Goal: Task Accomplishment & Management: Complete application form

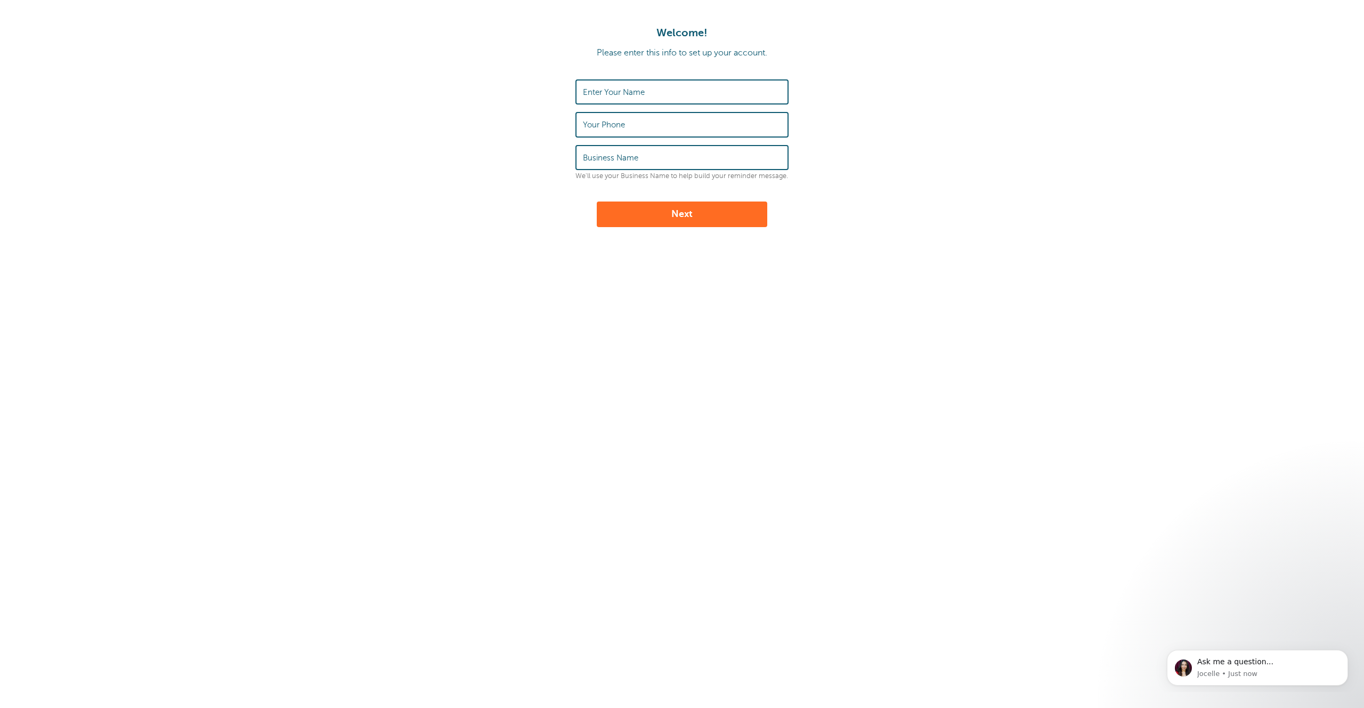
click at [608, 98] on input "Enter Your Name" at bounding box center [682, 91] width 198 height 23
type input "[PERSON_NAME]"
type input "9174553539"
type input "GoReminders"
click at [676, 212] on button "Next" at bounding box center [682, 214] width 171 height 26
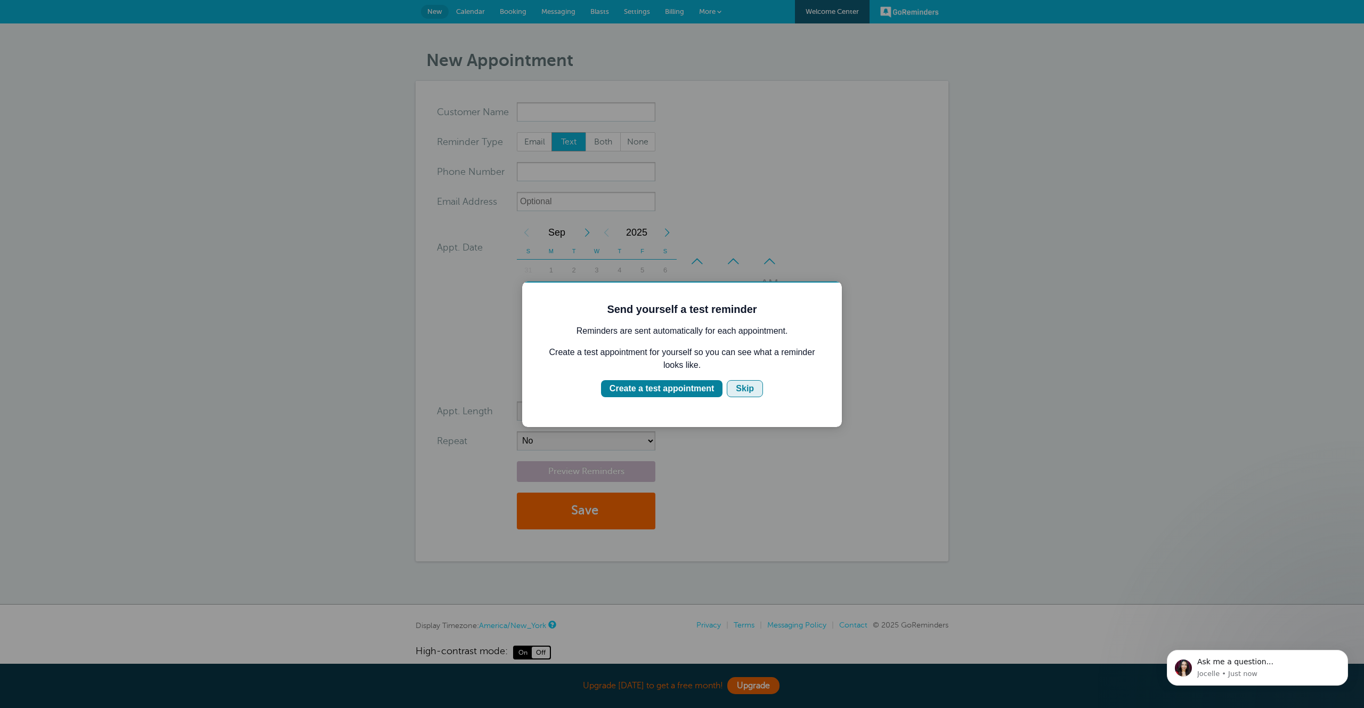
click at [759, 386] on button "Skip" at bounding box center [745, 388] width 36 height 17
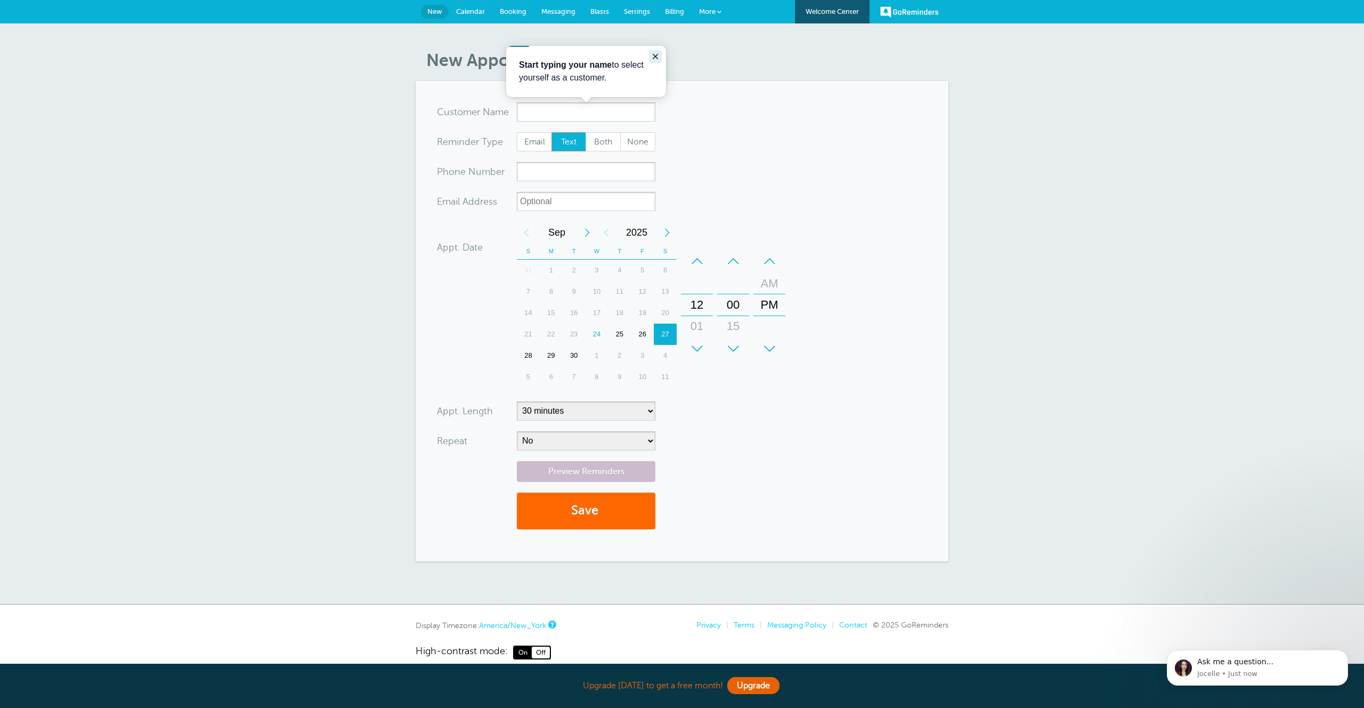
click at [656, 54] on icon "Close guide" at bounding box center [655, 56] width 9 height 9
click at [672, 7] on span "Billing" at bounding box center [674, 11] width 19 height 8
